Goal: Transaction & Acquisition: Purchase product/service

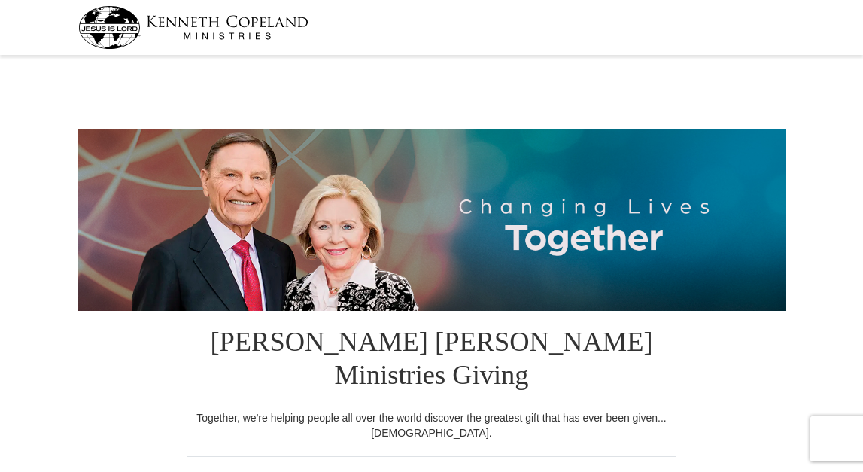
select select "NC"
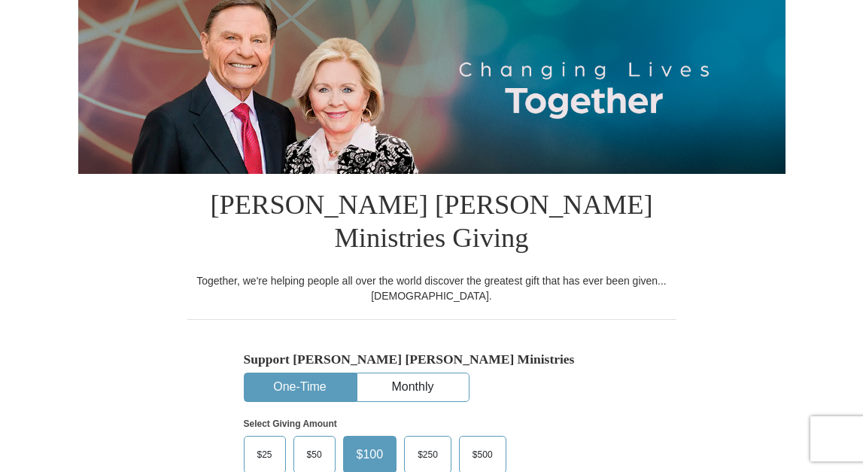
scroll to position [151, 0]
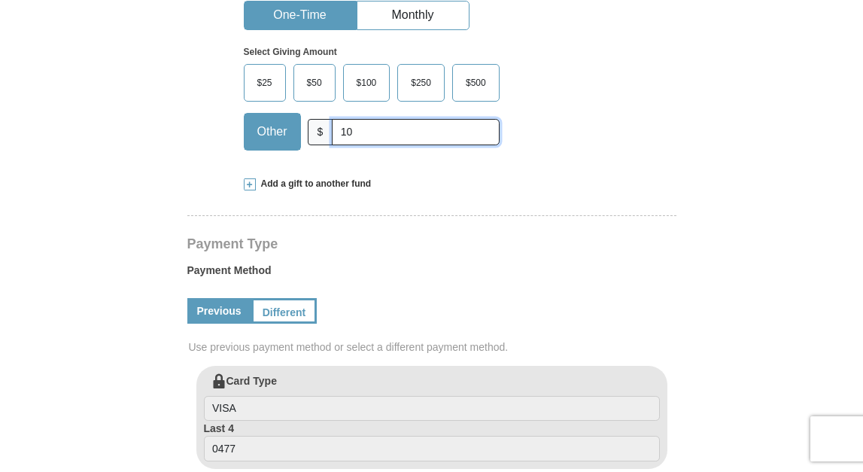
scroll to position [513, 0]
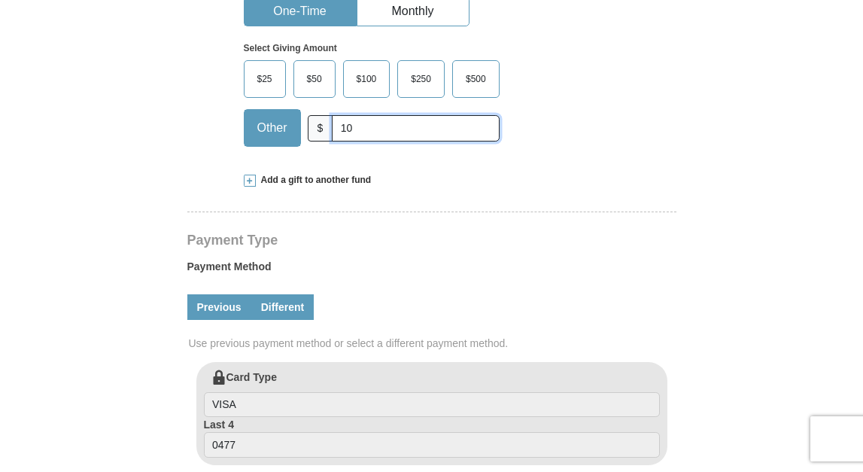
type input "10"
click at [285, 294] on link "Different" at bounding box center [282, 307] width 63 height 26
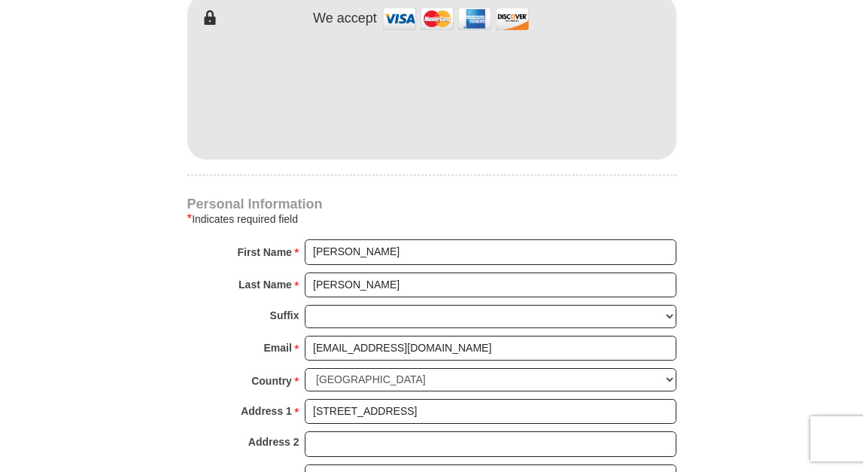
scroll to position [977, 0]
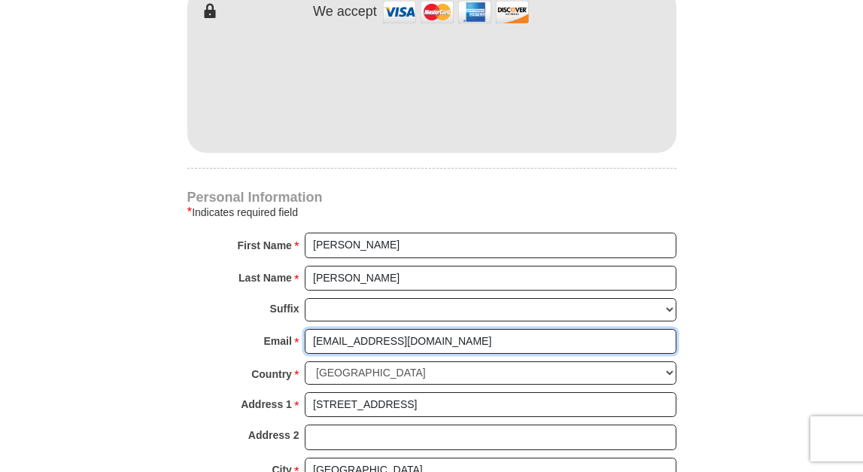
click at [472, 329] on input "[EMAIL_ADDRESS][DOMAIN_NAME]" at bounding box center [491, 342] width 372 height 26
type input "[EMAIL_ADDRESS][DOMAIN_NAME]"
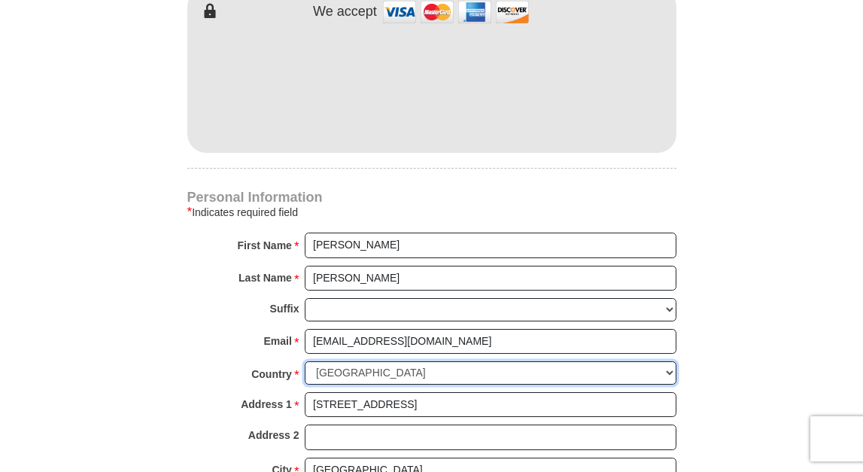
click at [601, 361] on select "[GEOGRAPHIC_DATA] [GEOGRAPHIC_DATA] [GEOGRAPHIC_DATA] [GEOGRAPHIC_DATA] [GEOGRA…" at bounding box center [491, 372] width 372 height 23
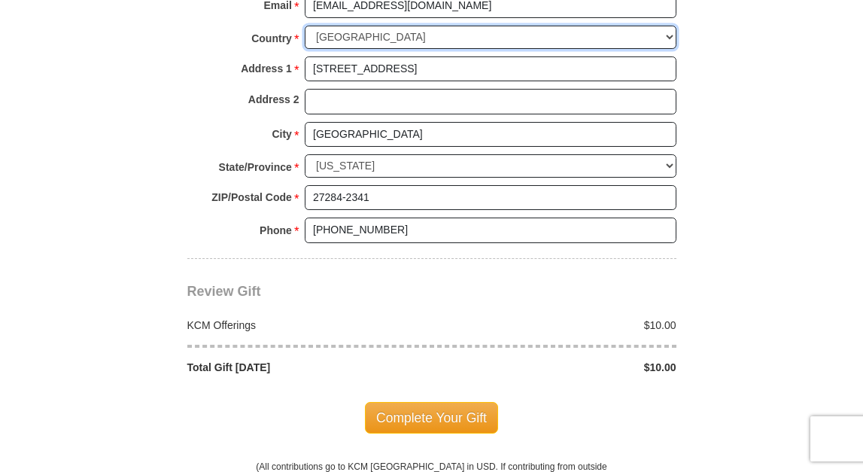
scroll to position [1317, 0]
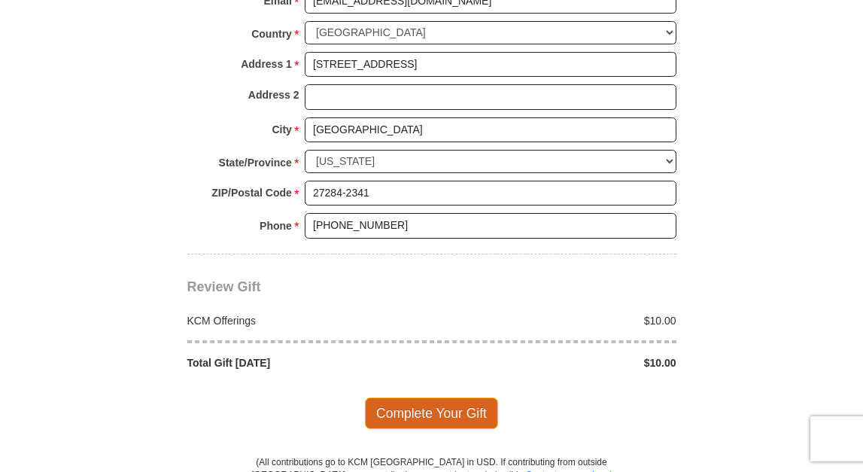
click at [444, 397] on span "Complete Your Gift" at bounding box center [431, 413] width 133 height 32
